Goal: Transaction & Acquisition: Download file/media

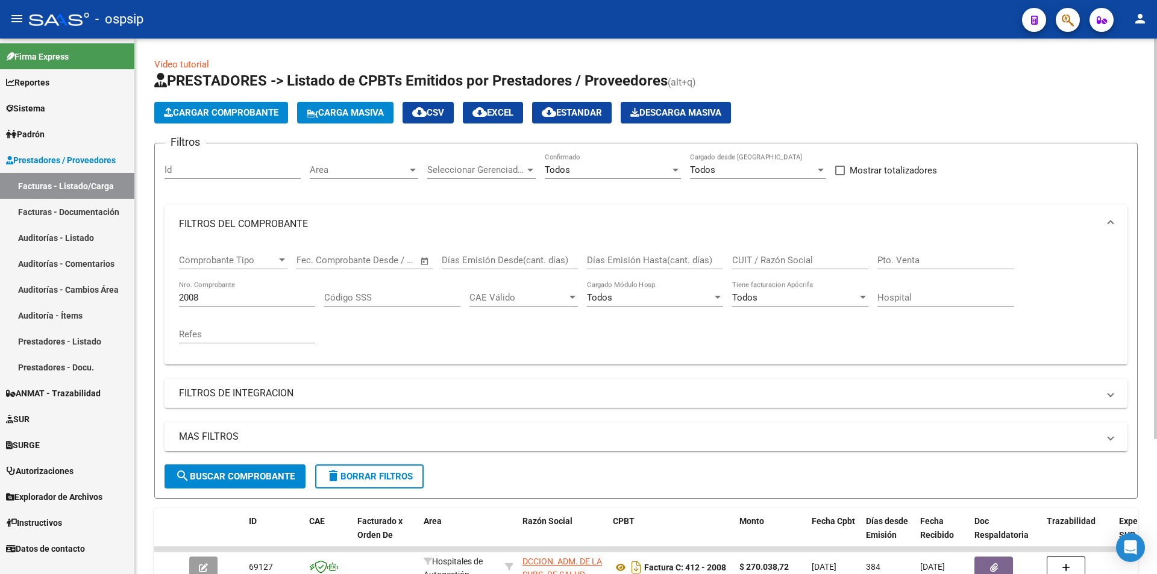
scroll to position [181, 0]
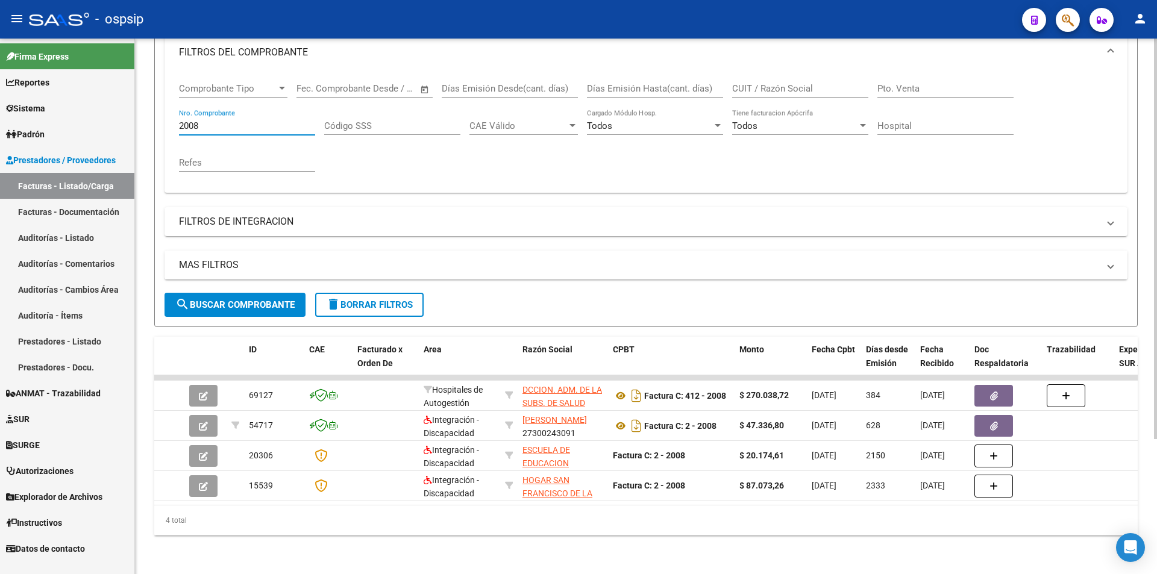
click at [207, 121] on input "2008" at bounding box center [247, 126] width 136 height 11
type input "2"
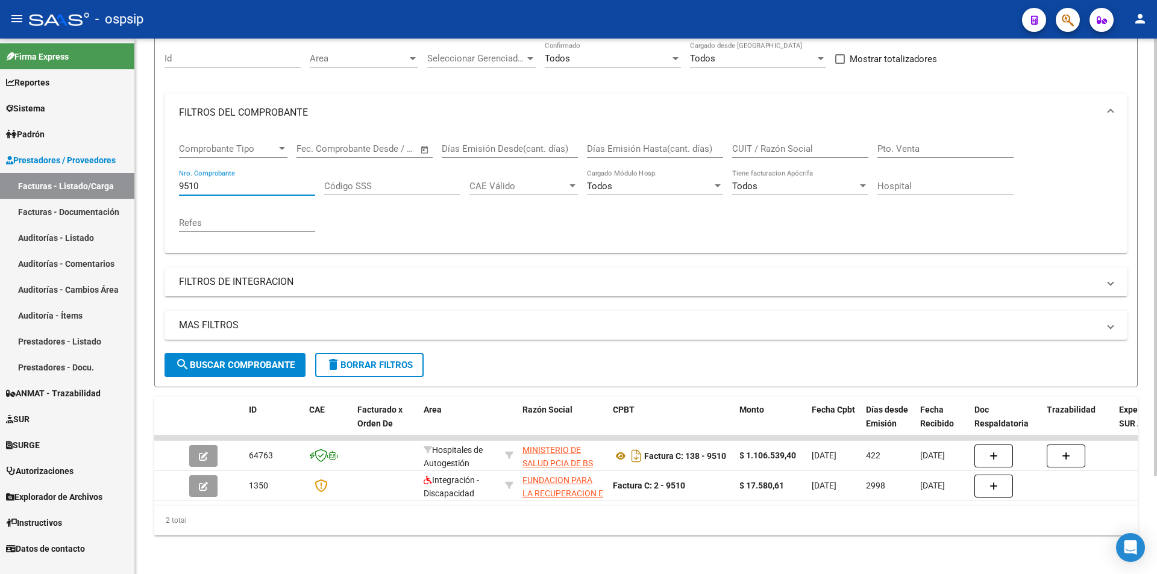
scroll to position [121, 0]
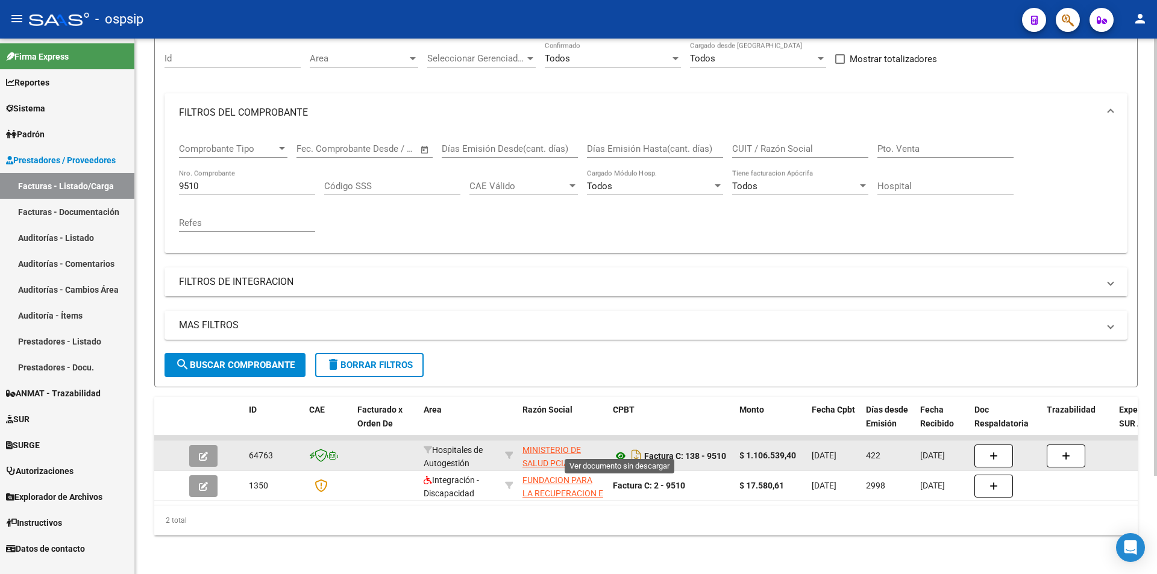
click at [623, 450] on icon at bounding box center [621, 456] width 16 height 14
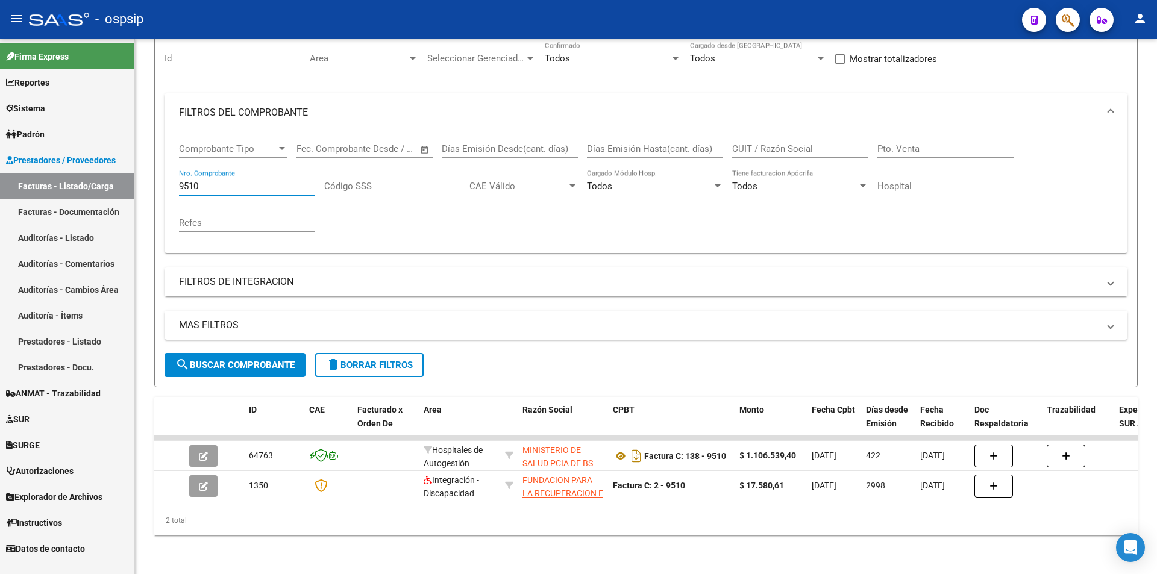
drag, startPoint x: 212, startPoint y: 179, endPoint x: 69, endPoint y: 176, distance: 142.9
click at [69, 176] on mat-sidenav-container "Firma Express Reportes Egresos Devengados Auditorías x Área Auditorías x Usuari…" at bounding box center [578, 307] width 1157 height 536
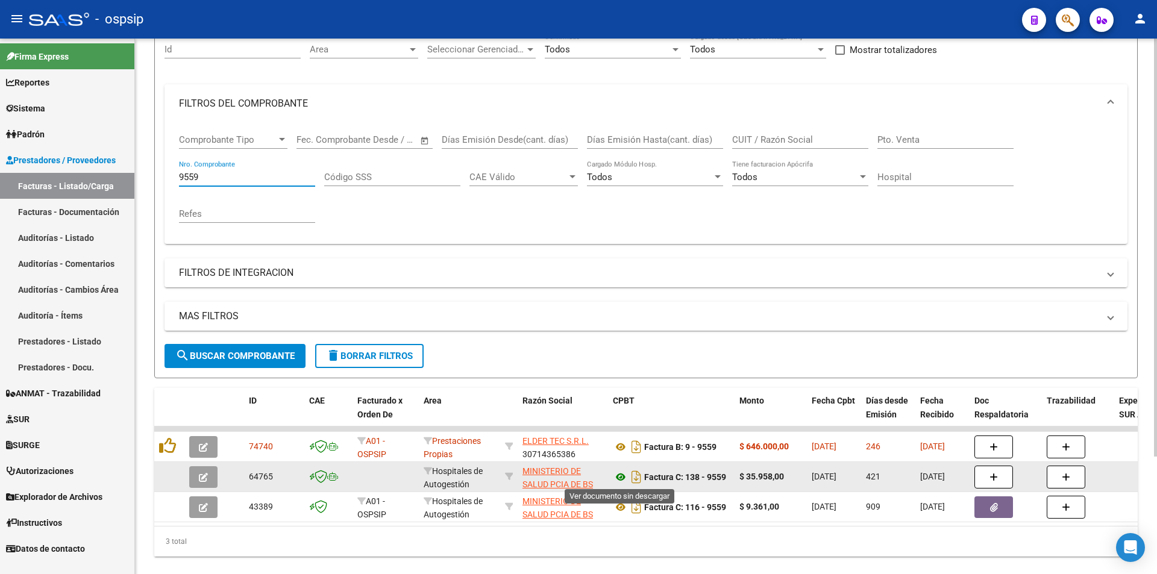
click at [618, 475] on icon at bounding box center [621, 477] width 16 height 14
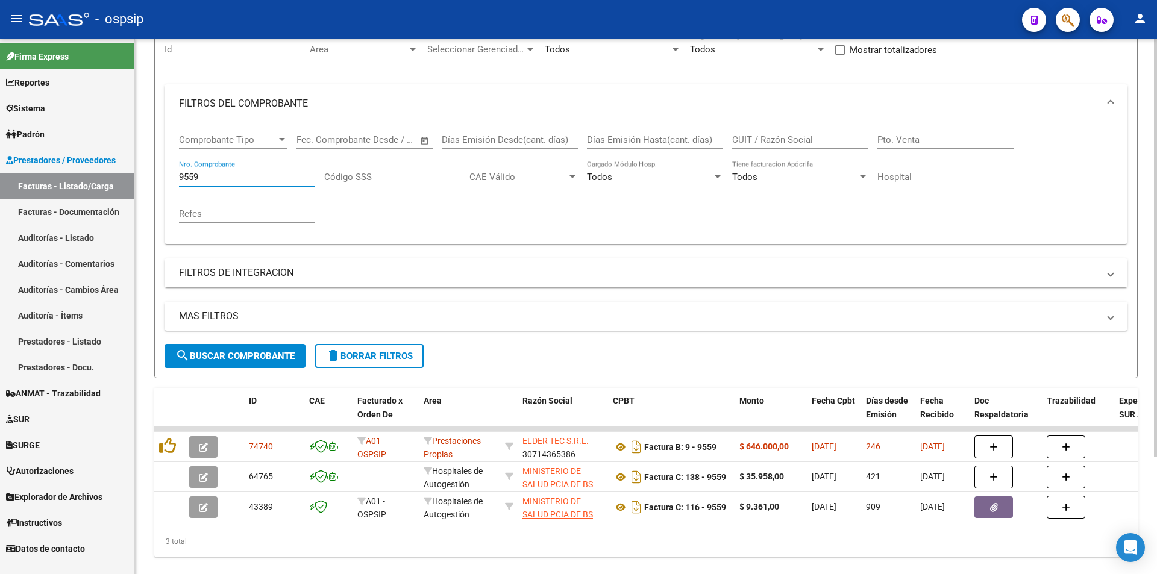
drag, startPoint x: 236, startPoint y: 175, endPoint x: 177, endPoint y: 177, distance: 59.1
click at [179, 177] on input "9559" at bounding box center [247, 177] width 136 height 11
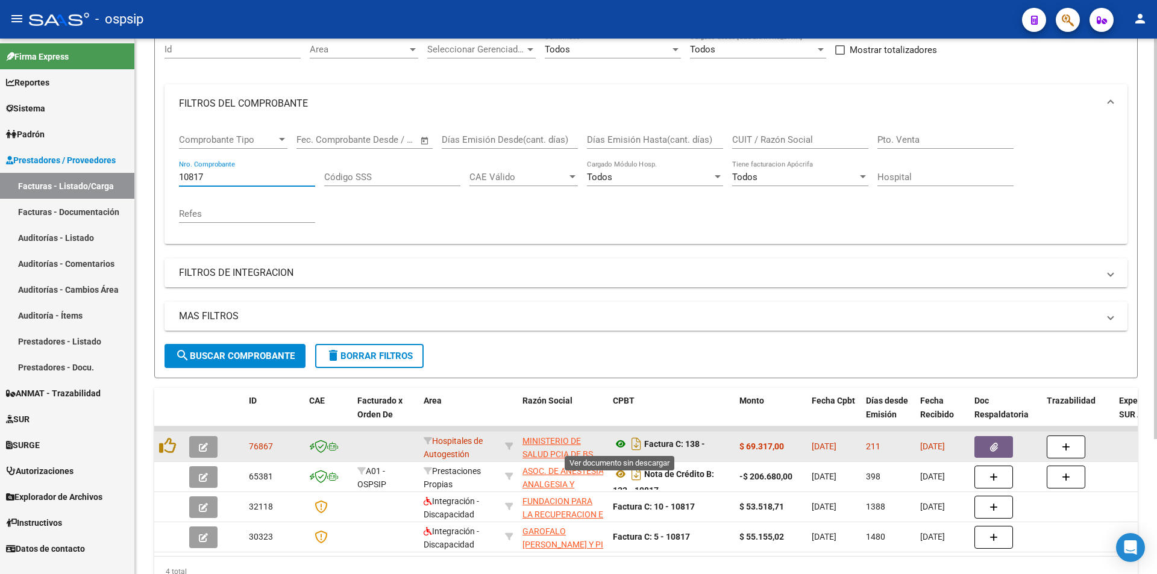
click at [618, 444] on icon at bounding box center [621, 444] width 16 height 14
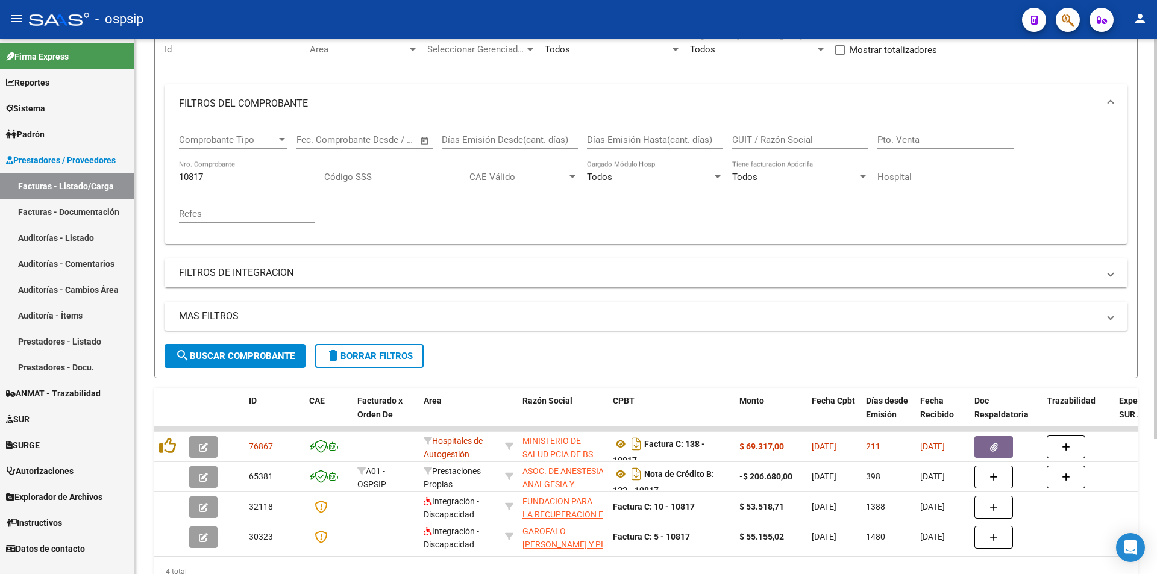
click at [251, 177] on input "10817" at bounding box center [247, 177] width 136 height 11
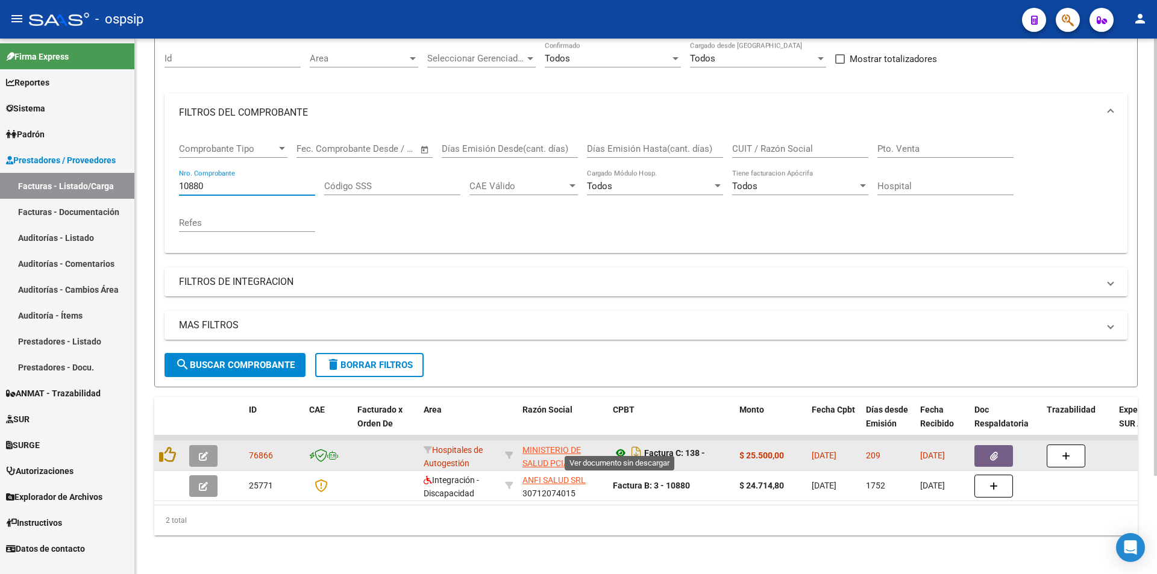
click at [622, 446] on icon at bounding box center [621, 453] width 16 height 14
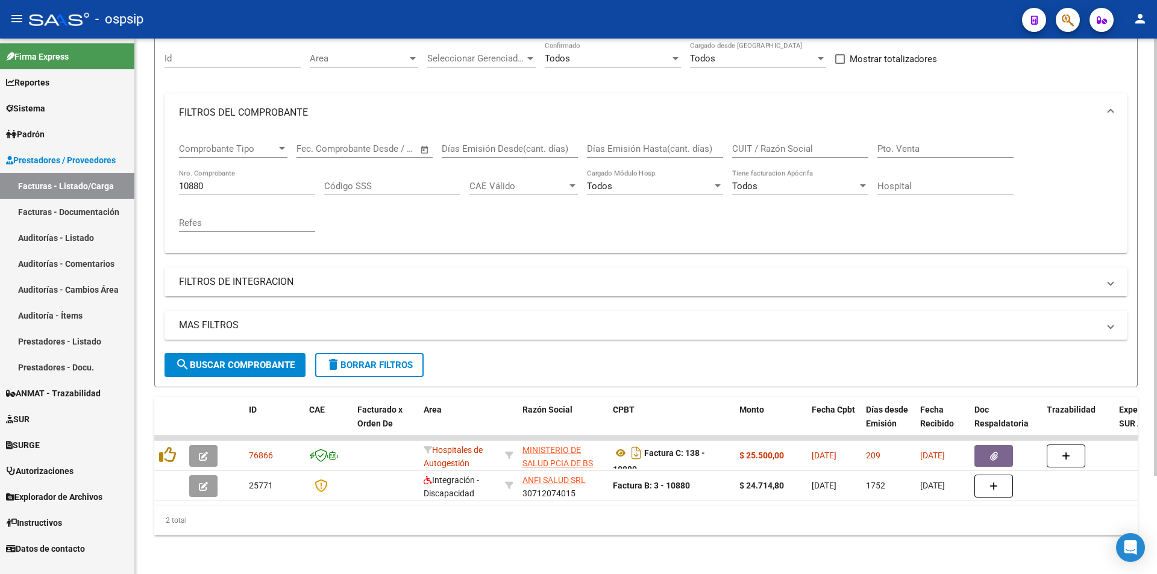
click at [215, 181] on input "10880" at bounding box center [247, 186] width 136 height 11
type input "1"
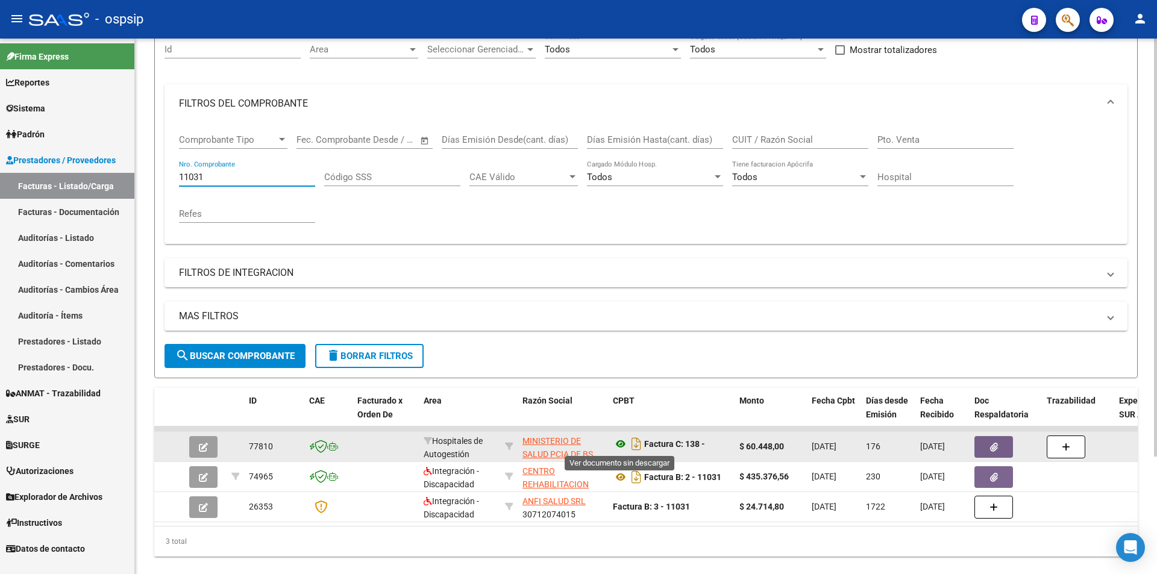
type input "11031"
click at [621, 444] on icon at bounding box center [621, 444] width 16 height 14
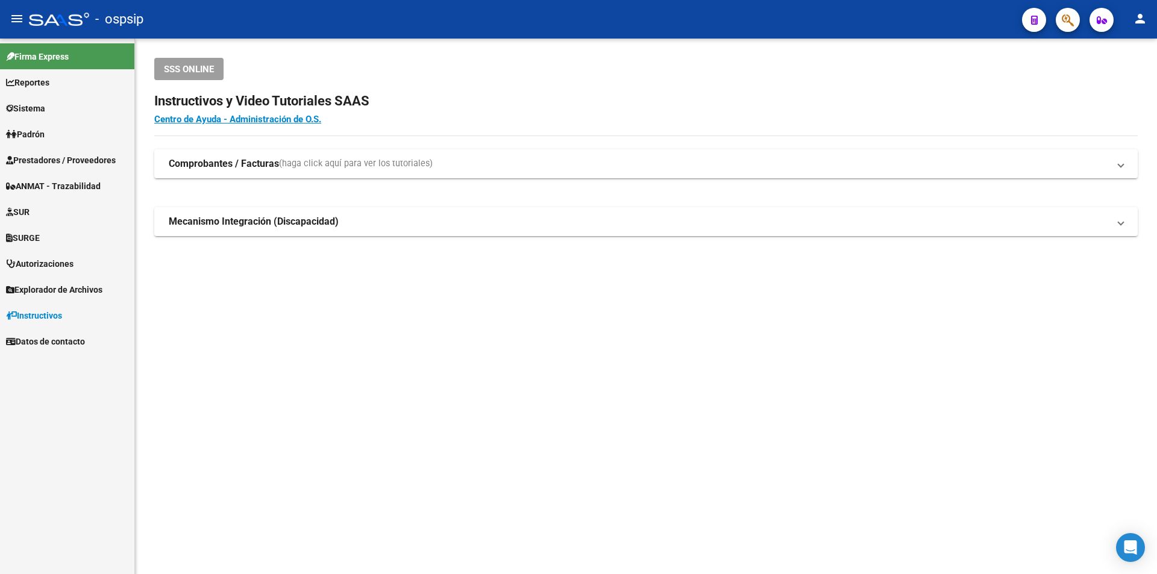
click at [56, 163] on span "Prestadores / Proveedores" at bounding box center [61, 160] width 110 height 13
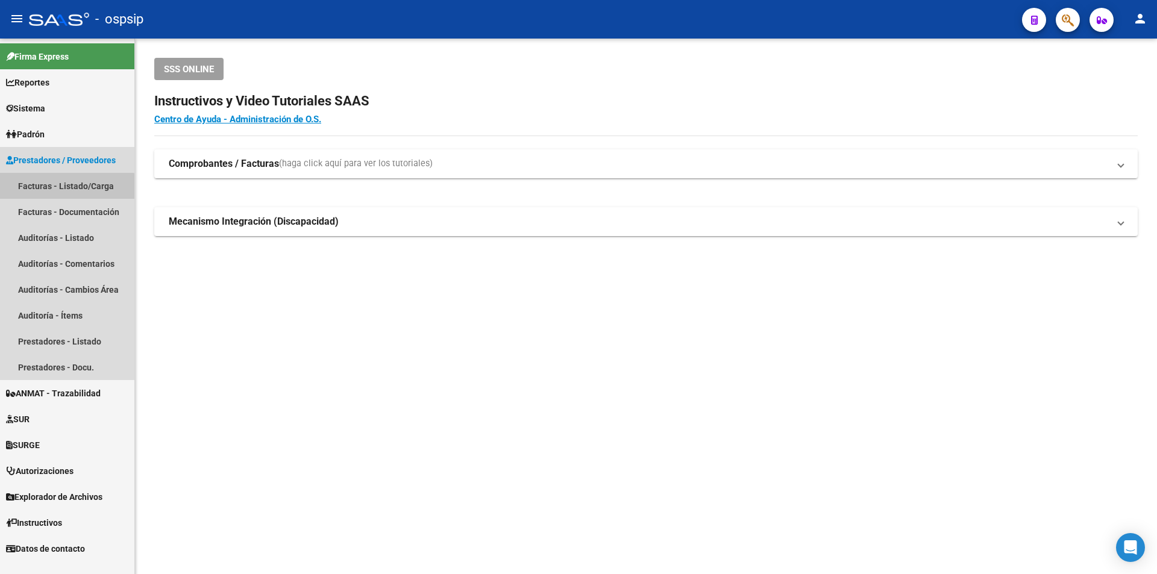
click at [63, 187] on link "Facturas - Listado/Carga" at bounding box center [67, 186] width 134 height 26
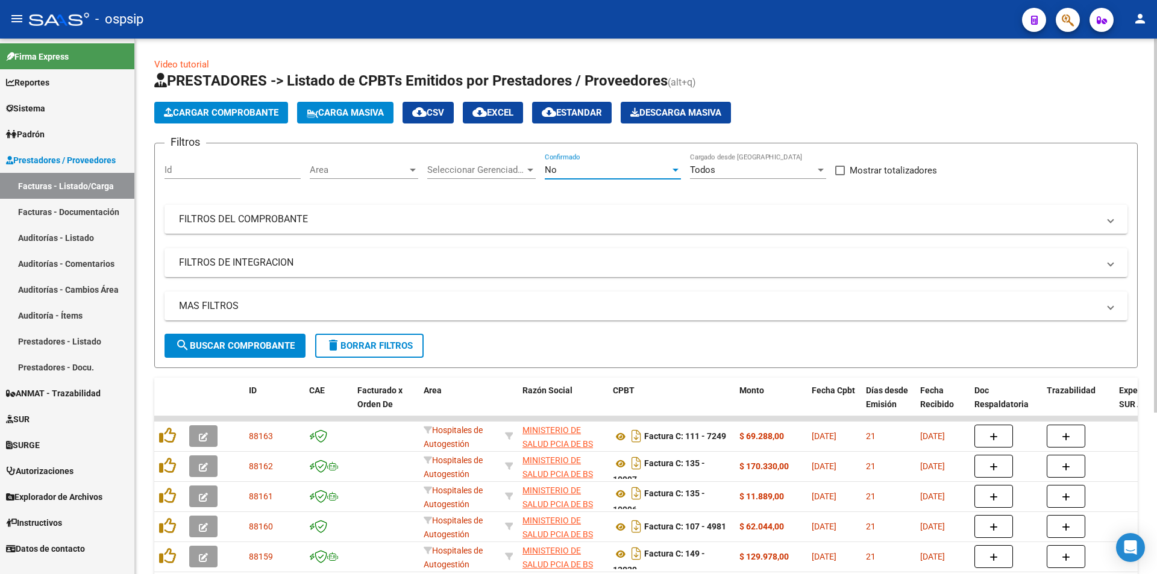
click at [560, 169] on div "No" at bounding box center [607, 170] width 125 height 11
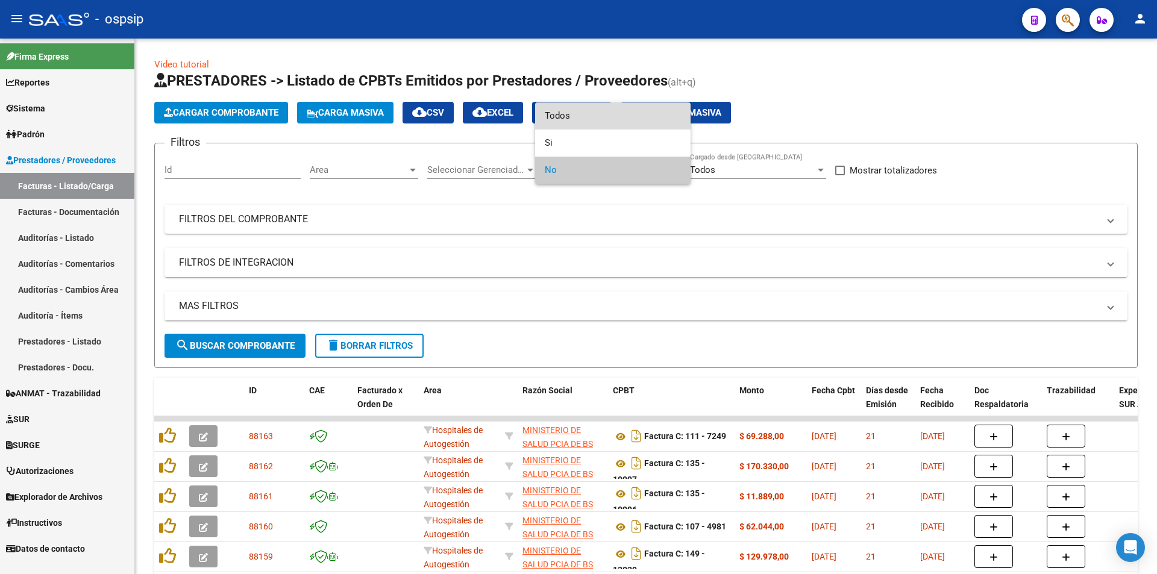
click at [553, 105] on span "Todos" at bounding box center [613, 115] width 136 height 27
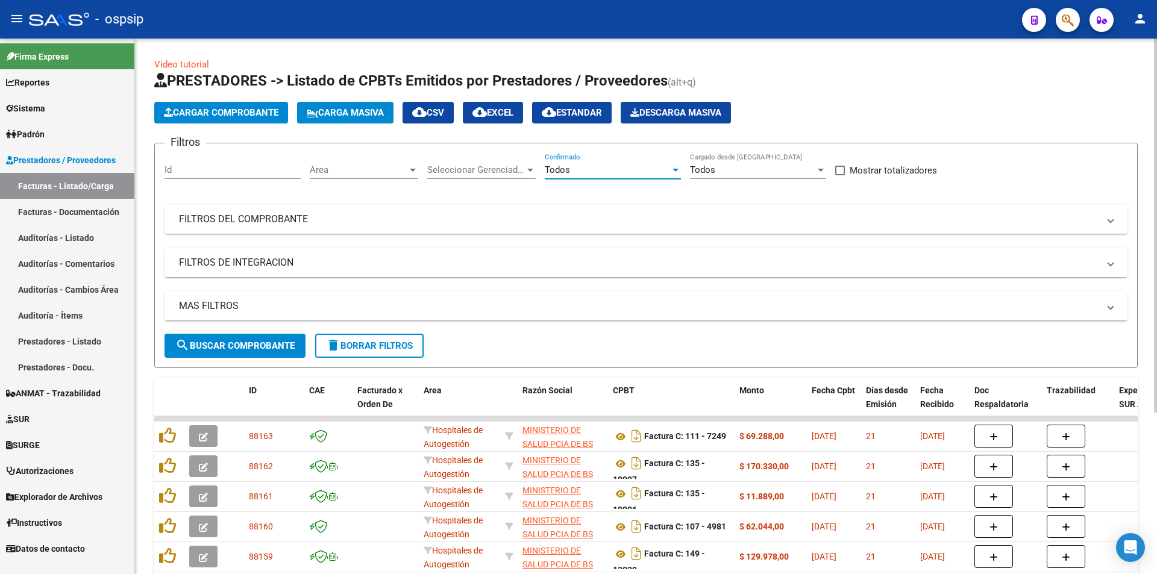
click at [281, 221] on mat-panel-title "FILTROS DEL COMPROBANTE" at bounding box center [639, 219] width 920 height 13
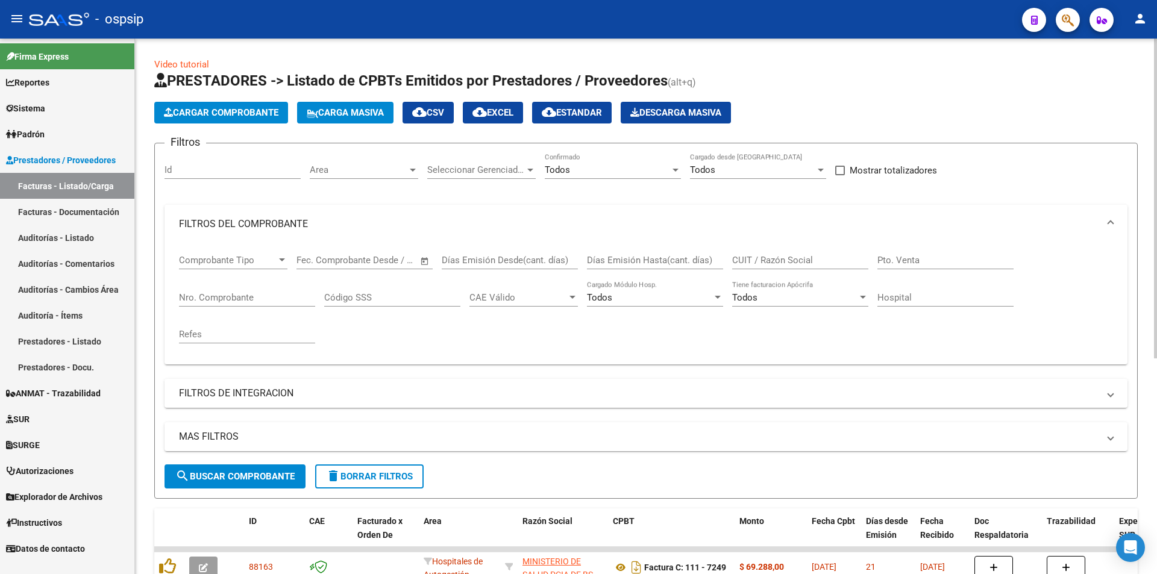
click at [222, 300] on input "Nro. Comprobante" at bounding box center [247, 297] width 136 height 11
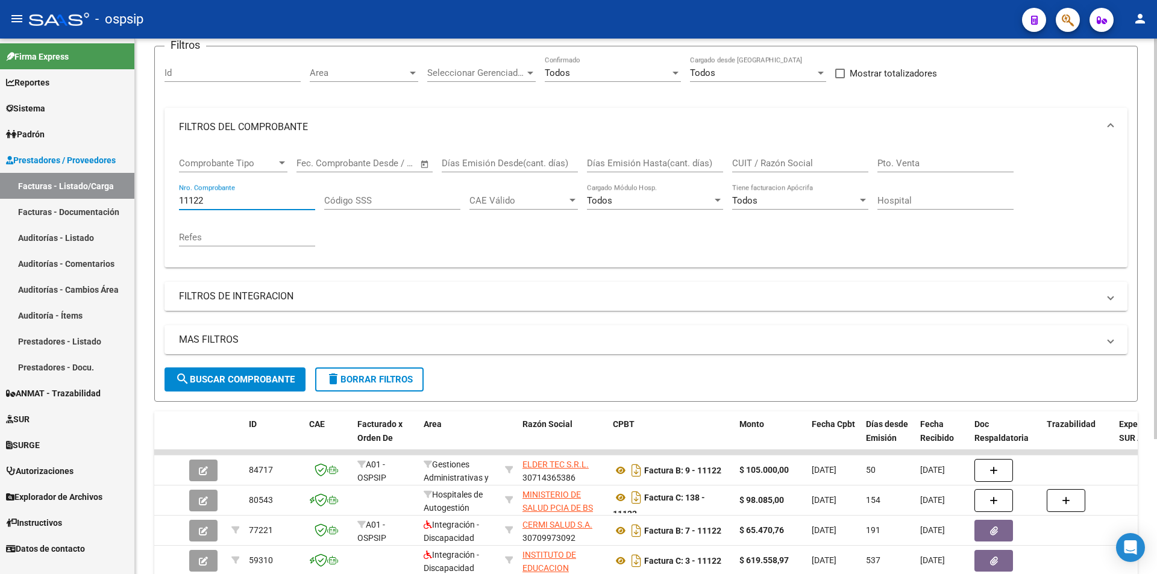
scroll to position [181, 0]
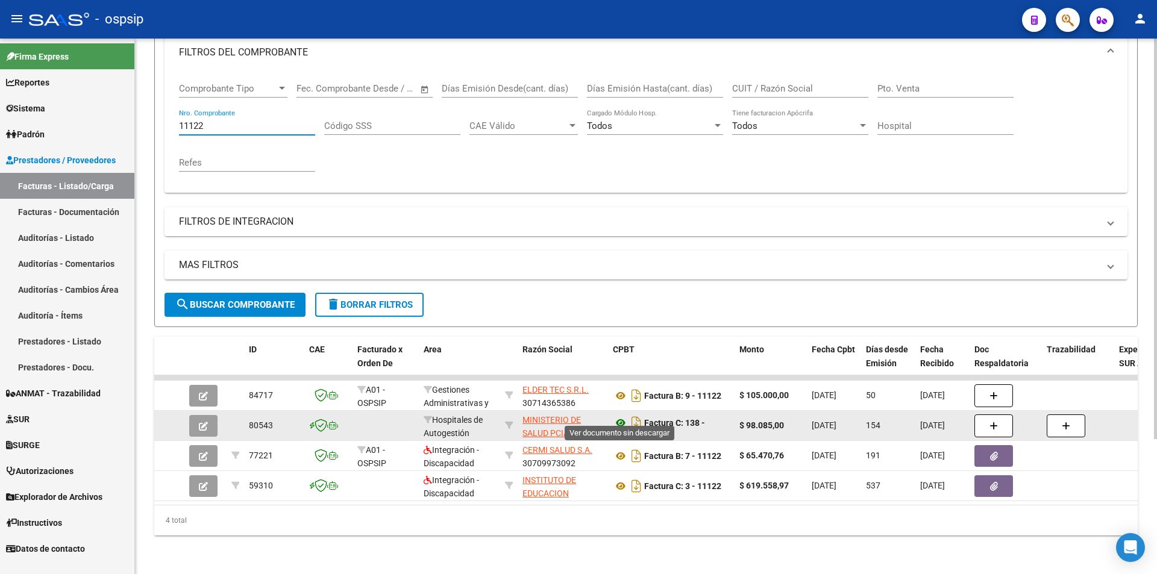
click at [618, 416] on icon at bounding box center [621, 423] width 16 height 14
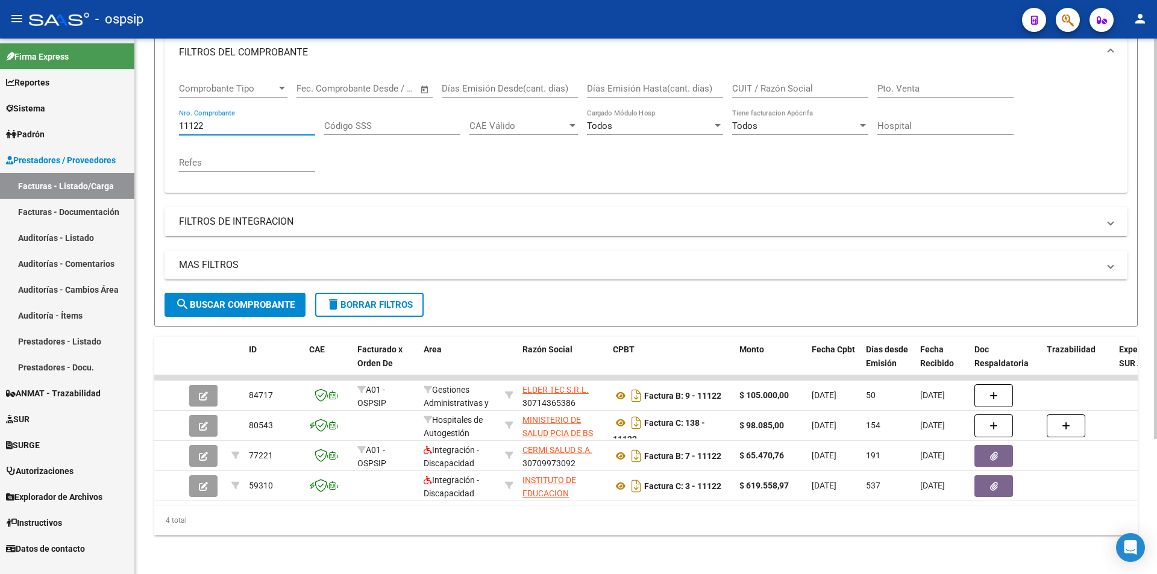
click at [262, 121] on input "11122" at bounding box center [247, 126] width 136 height 11
type input "1"
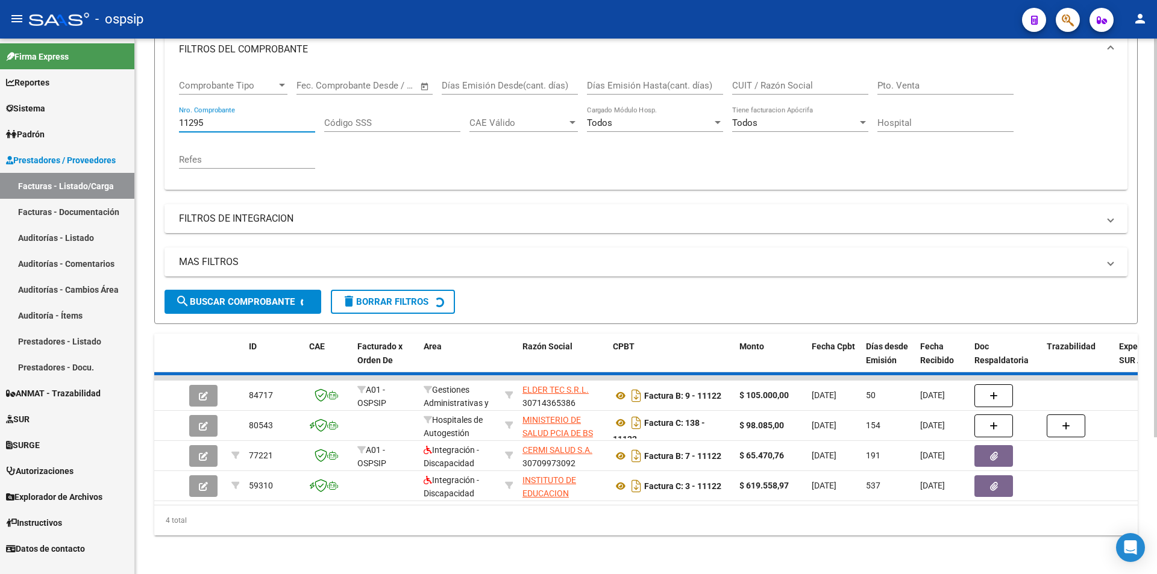
scroll to position [90, 0]
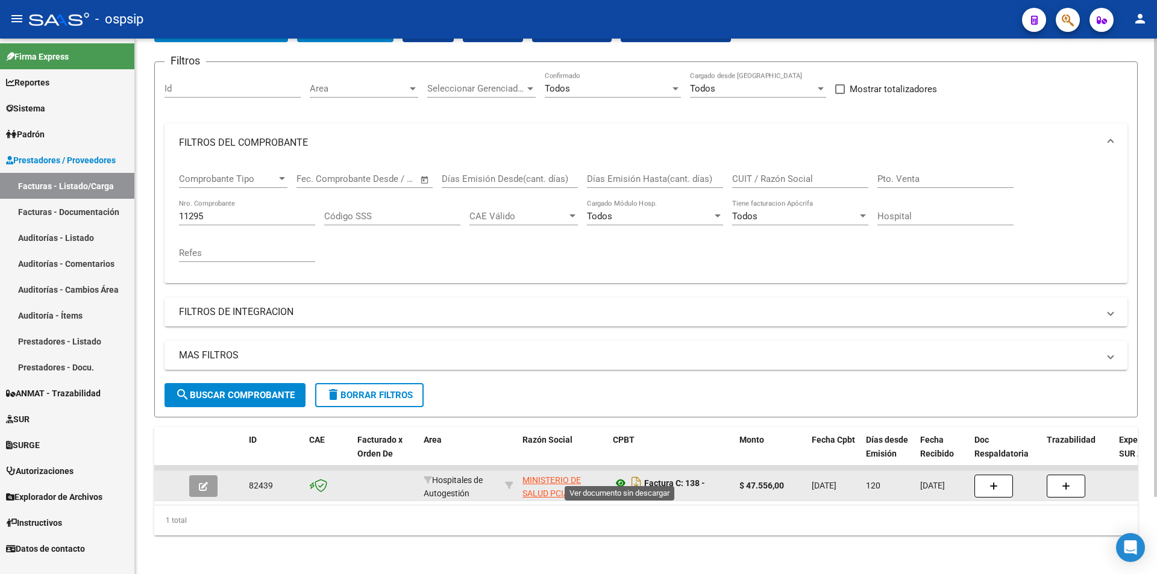
click at [621, 476] on icon at bounding box center [621, 483] width 16 height 14
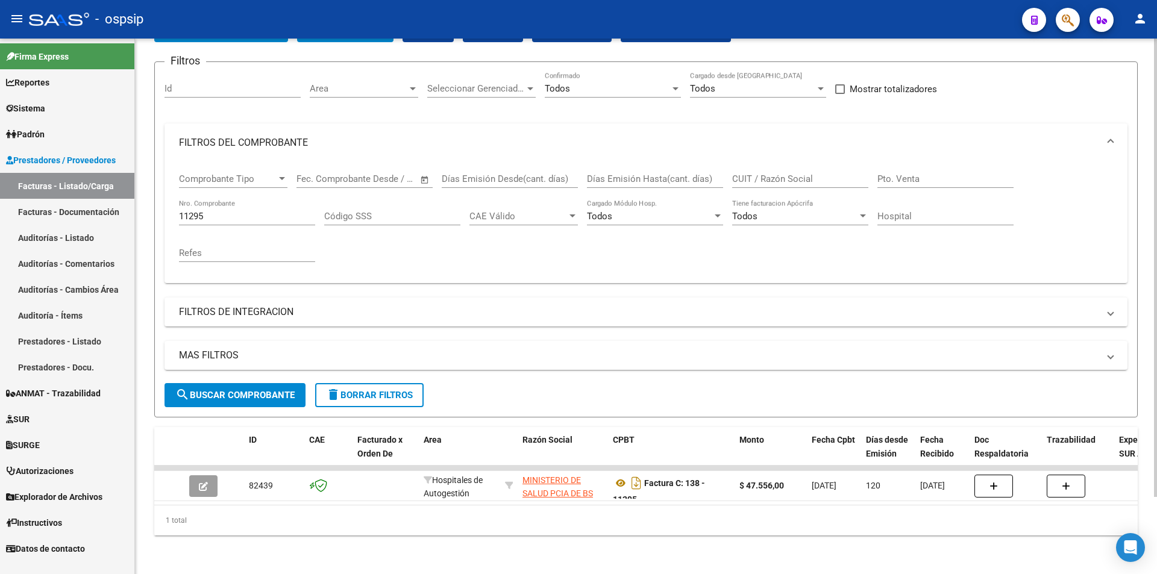
click at [249, 213] on div "11295 Nro. Comprobante" at bounding box center [247, 212] width 136 height 26
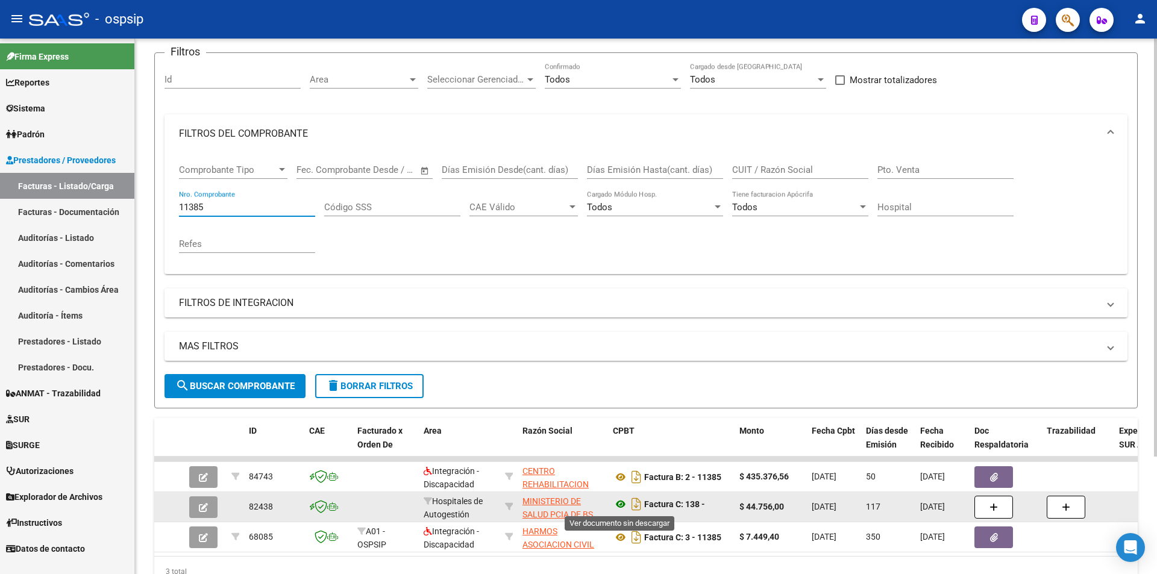
click at [621, 501] on icon at bounding box center [621, 504] width 16 height 14
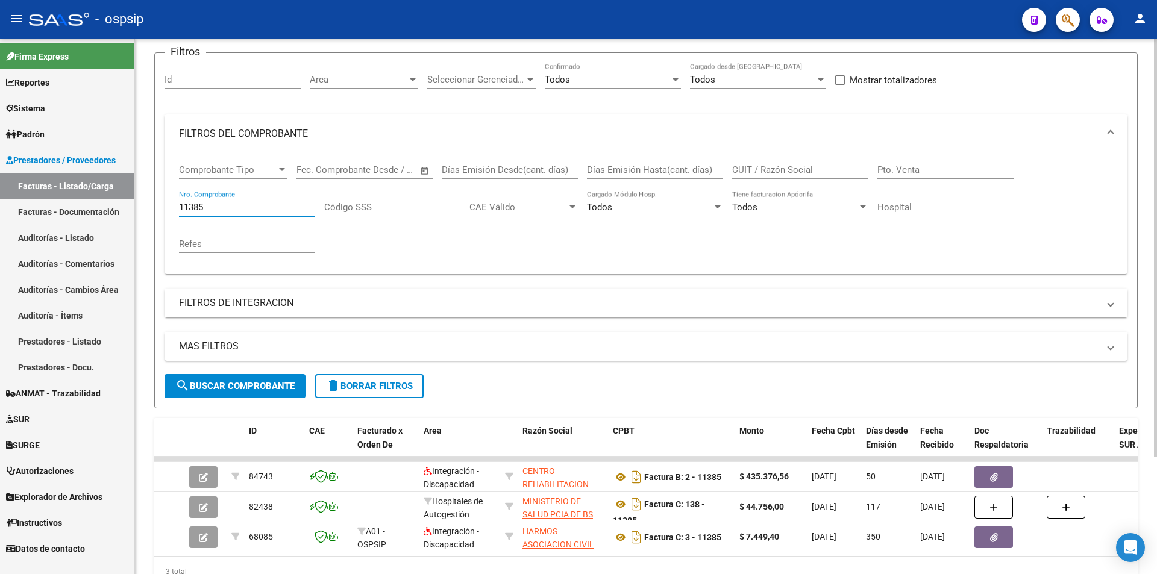
click at [269, 210] on input "11385" at bounding box center [247, 207] width 136 height 11
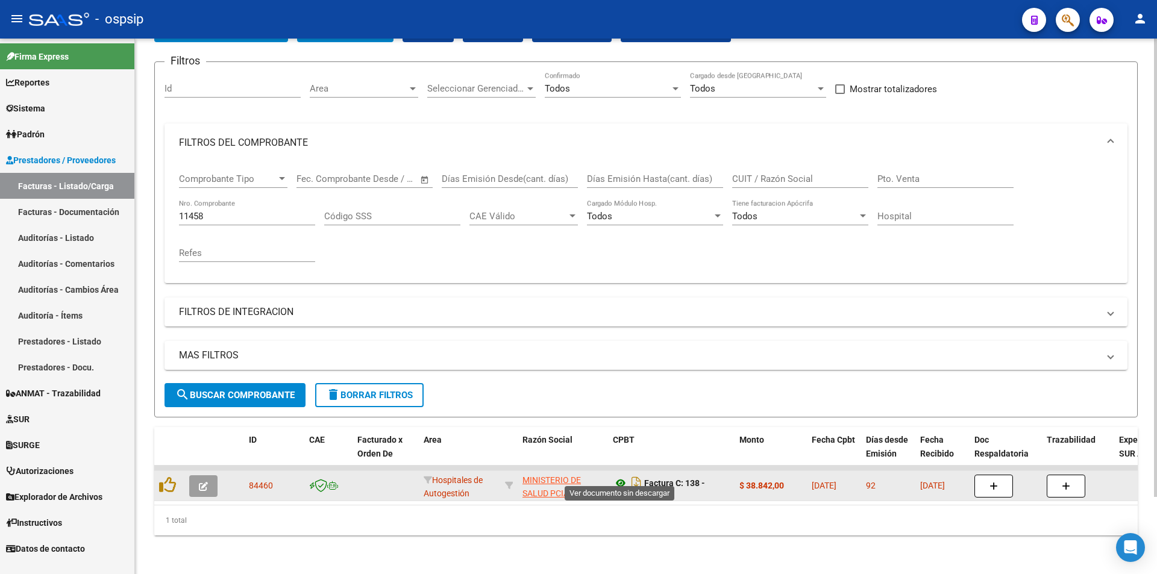
click at [621, 476] on icon at bounding box center [621, 483] width 16 height 14
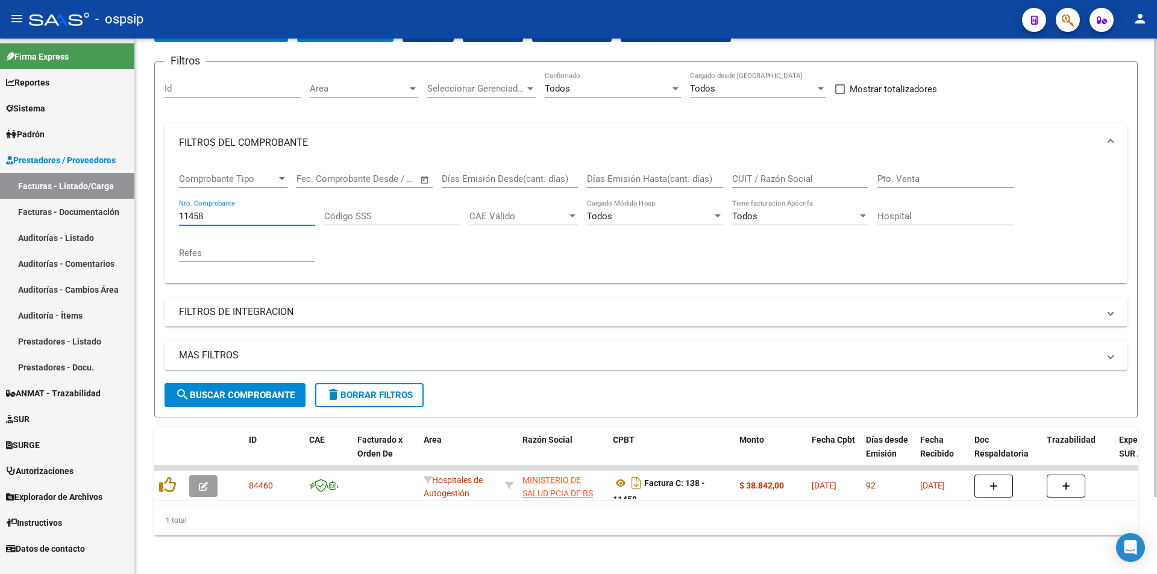
click at [246, 211] on input "11458" at bounding box center [247, 216] width 136 height 11
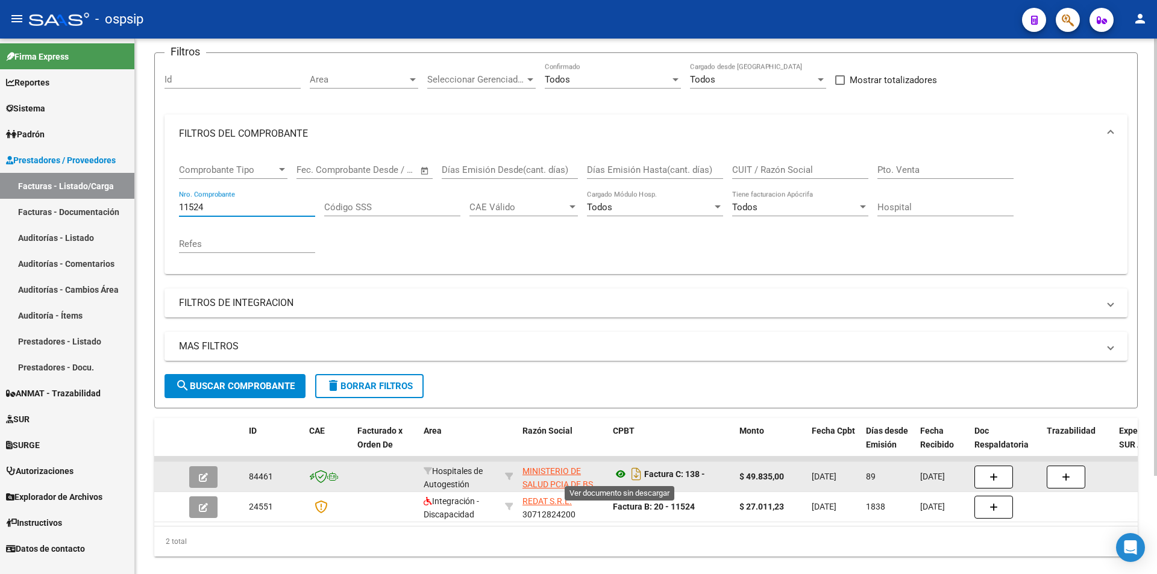
click at [621, 475] on icon at bounding box center [621, 474] width 16 height 14
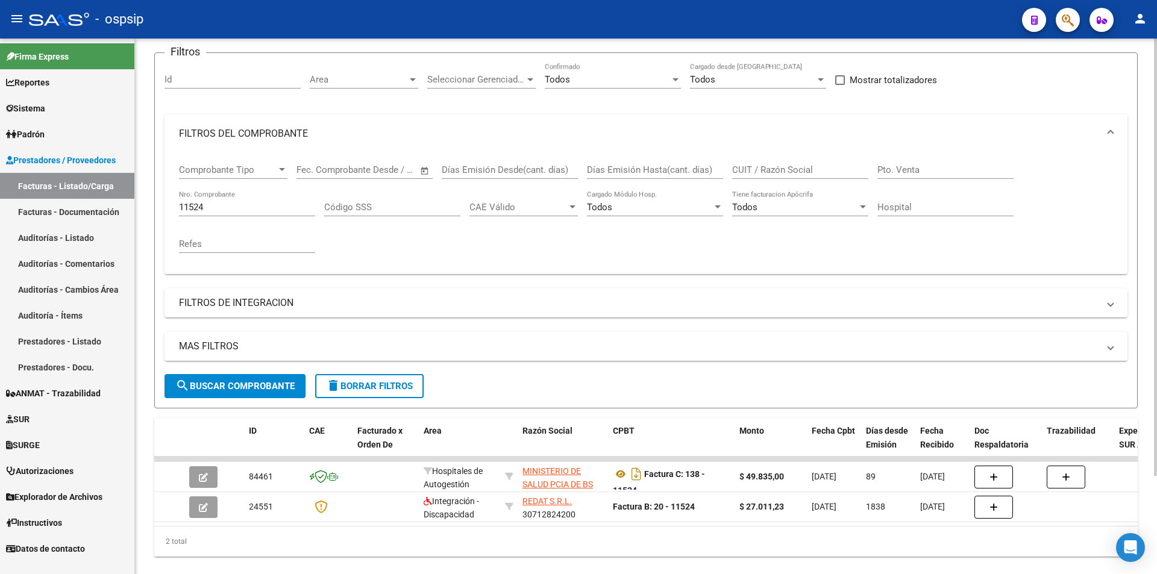
click at [248, 212] on input "11524" at bounding box center [247, 207] width 136 height 11
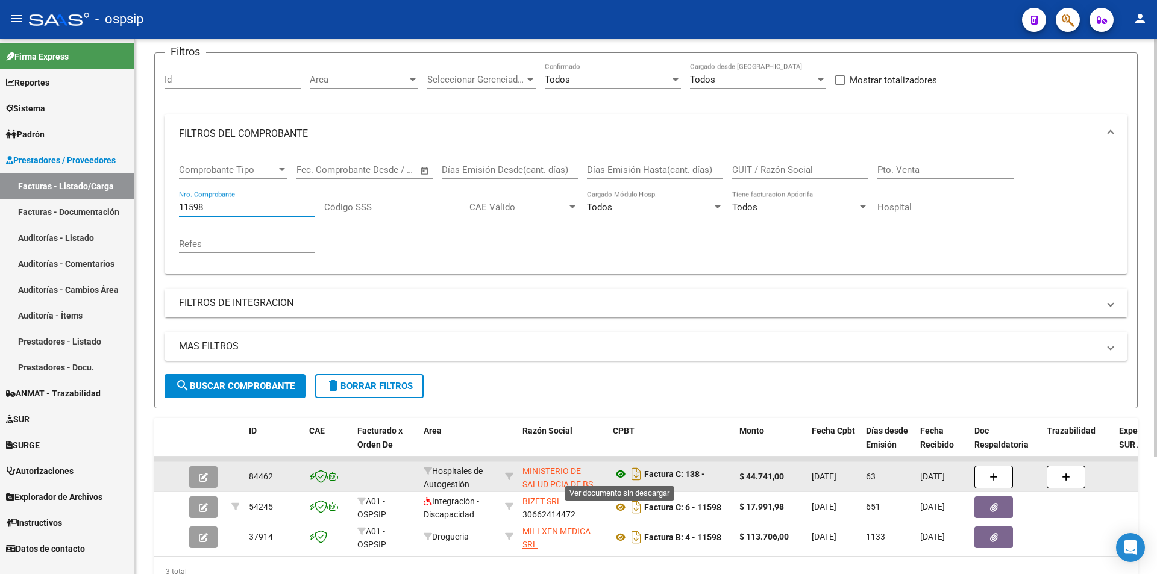
click at [621, 479] on icon at bounding box center [621, 474] width 16 height 14
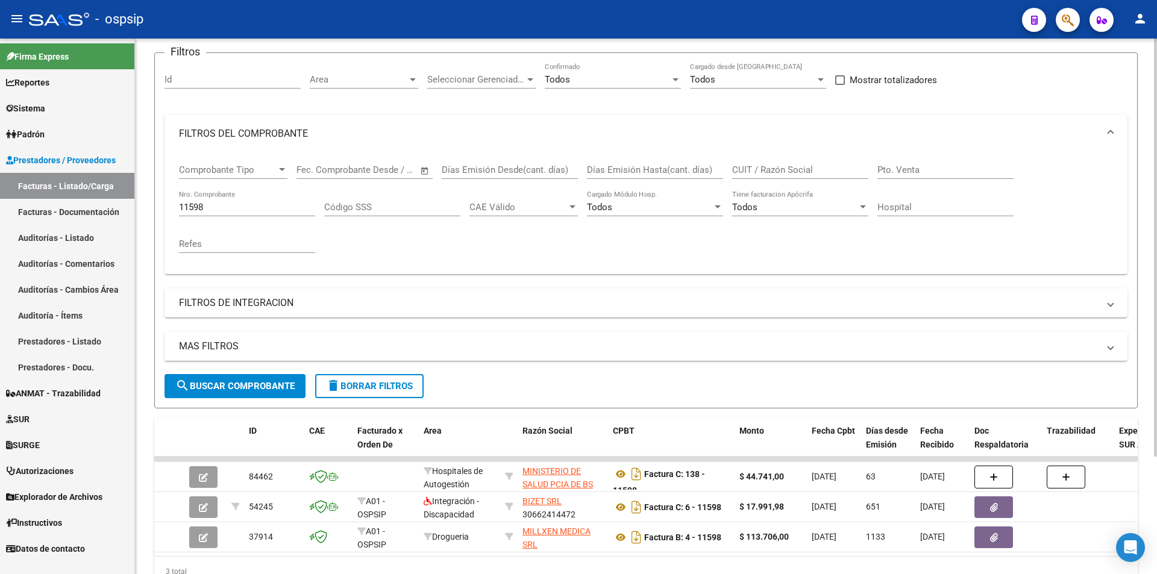
click at [218, 203] on input "11598" at bounding box center [247, 207] width 136 height 11
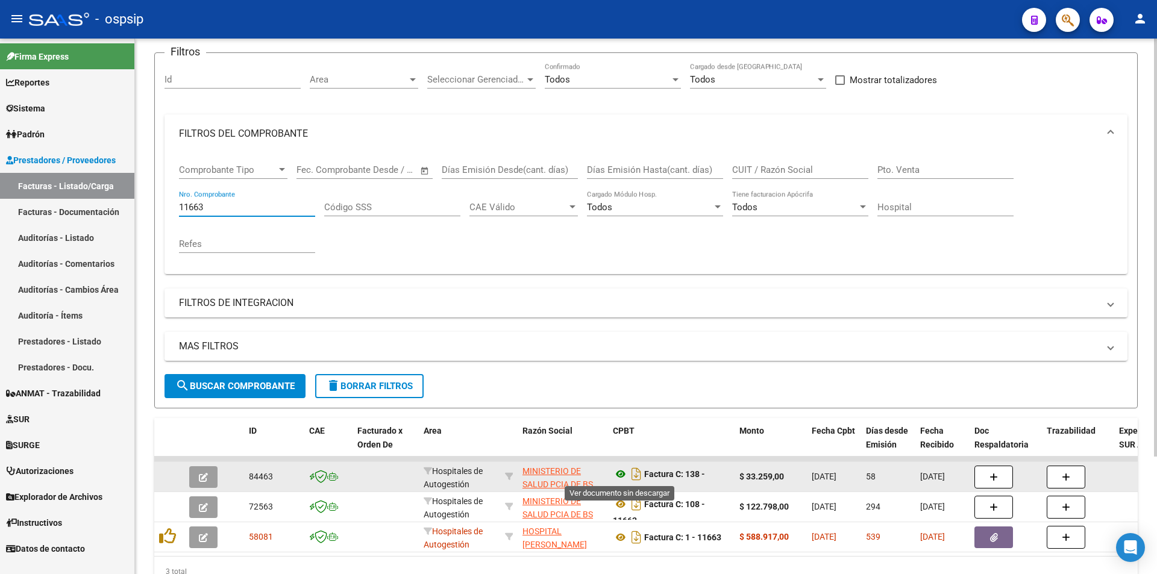
type input "11663"
click at [620, 474] on icon at bounding box center [621, 474] width 16 height 14
